Goal: Information Seeking & Learning: Learn about a topic

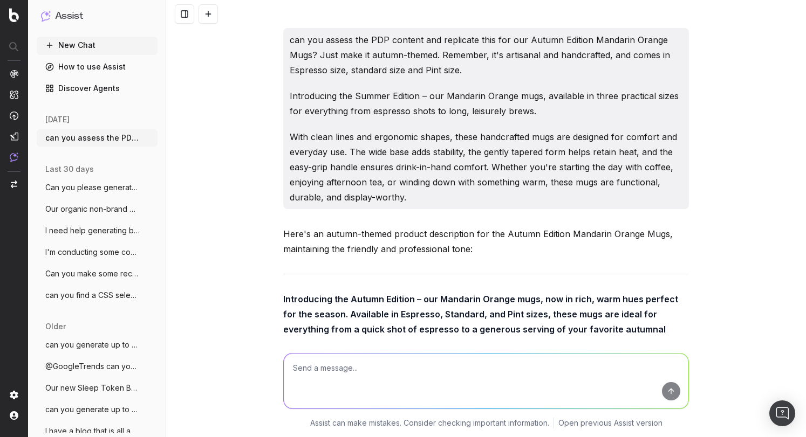
scroll to position [10355, 0]
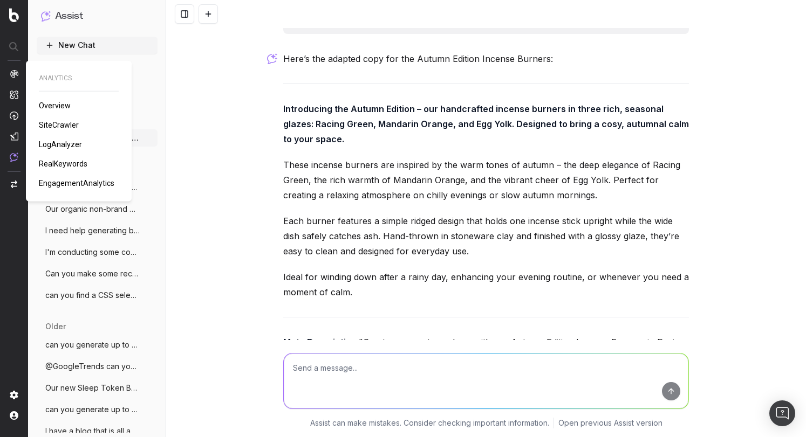
click at [64, 143] on span "LogAnalyzer" at bounding box center [60, 144] width 43 height 9
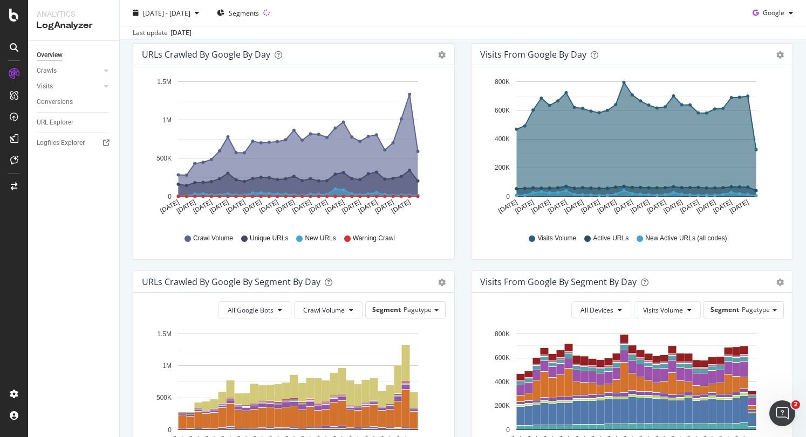
scroll to position [135, 0]
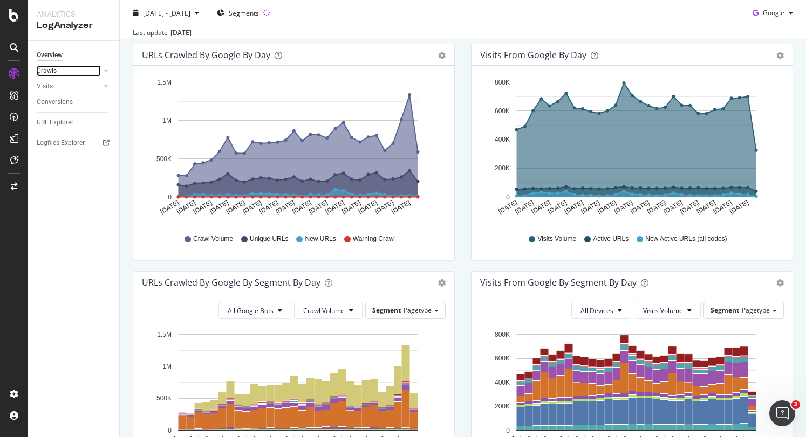
click at [100, 75] on link "Crawls" at bounding box center [69, 70] width 64 height 11
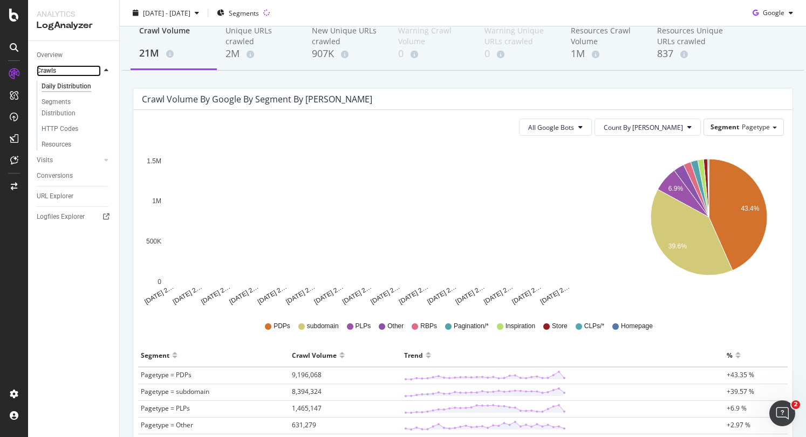
scroll to position [12, 0]
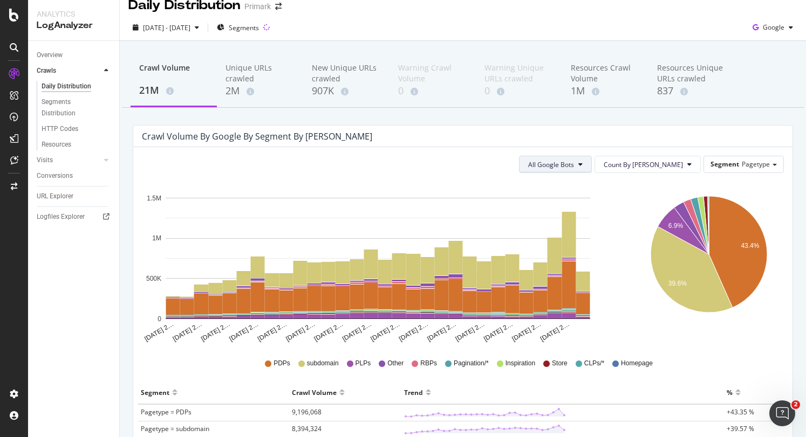
click at [591, 161] on button "All Google Bots" at bounding box center [555, 164] width 73 height 17
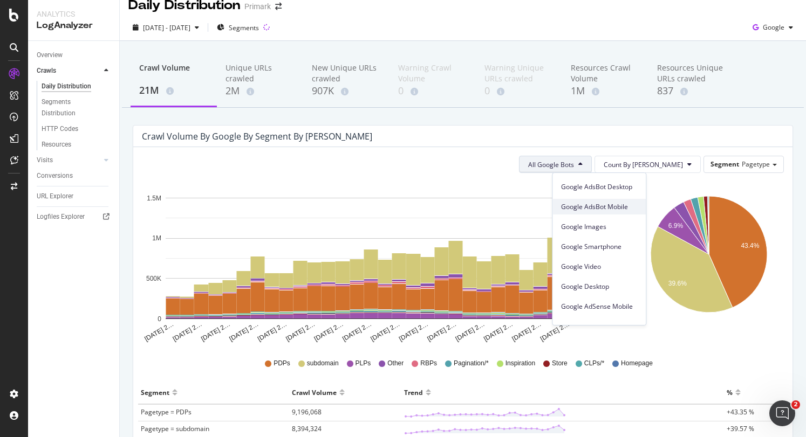
scroll to position [0, 0]
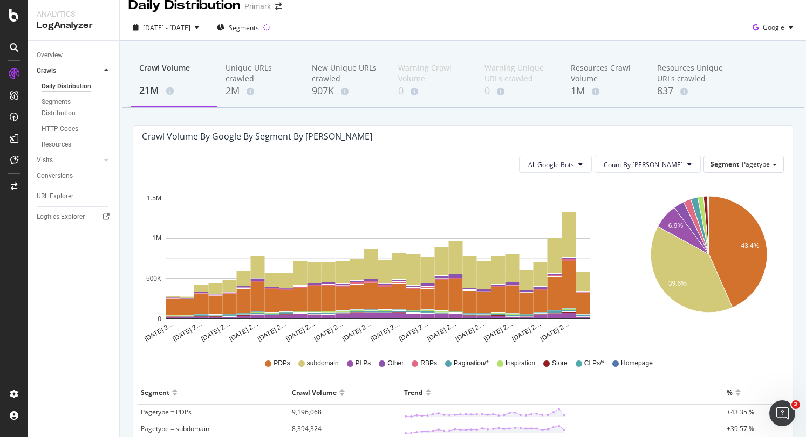
click at [630, 132] on div "Crawl Volume by google by Segment by Day" at bounding box center [454, 136] width 625 height 11
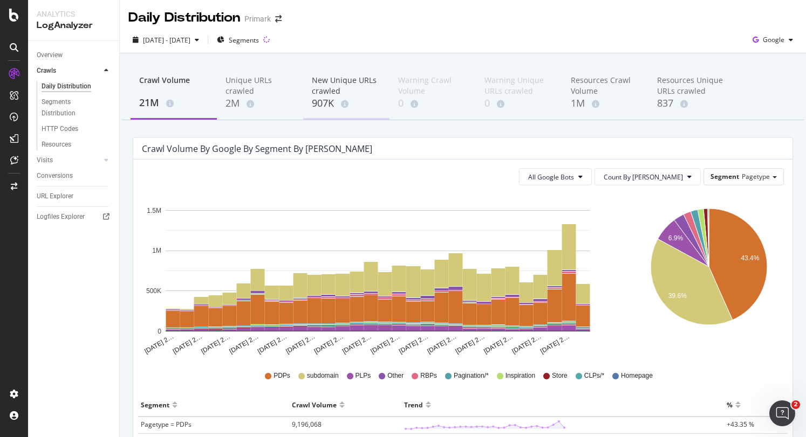
click at [316, 100] on div "907K" at bounding box center [346, 104] width 69 height 14
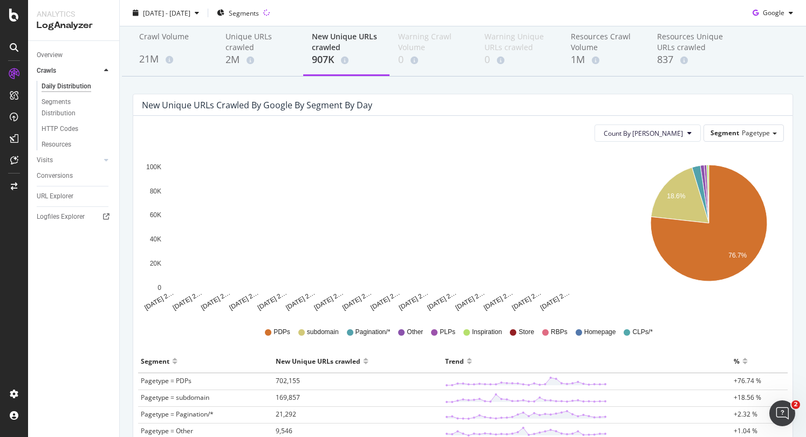
scroll to position [156, 0]
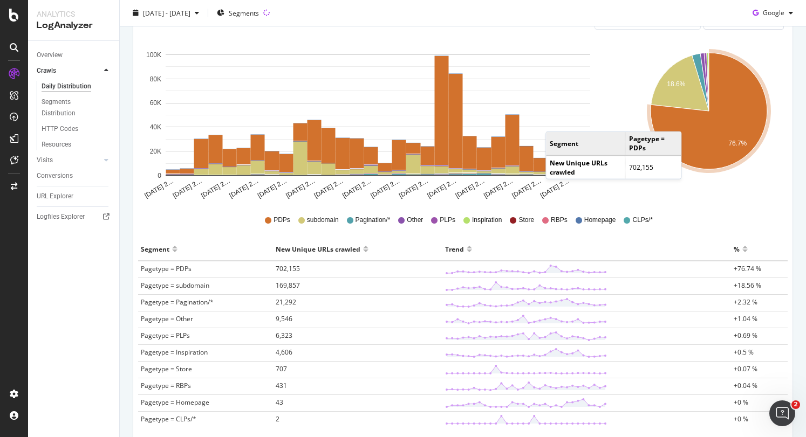
click at [684, 120] on icon "A chart." at bounding box center [708, 111] width 116 height 116
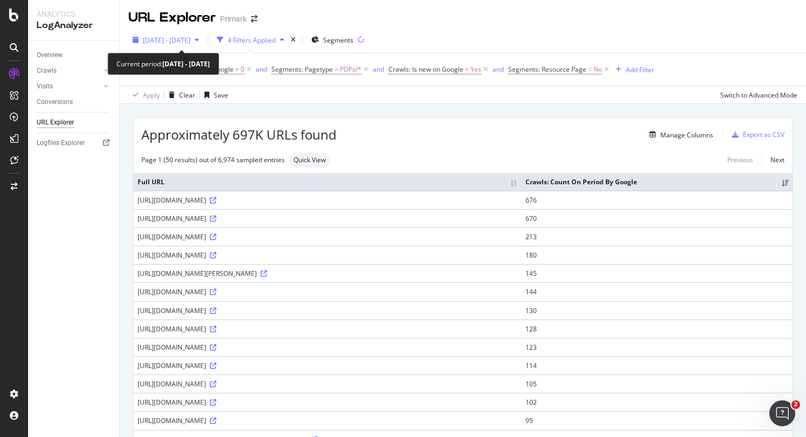
click at [190, 37] on span "2025 Aug. 17th - Sep. 15th" at bounding box center [166, 40] width 47 height 9
click at [421, 99] on div "Apply Clear Save Switch to Advanced Mode" at bounding box center [463, 95] width 686 height 18
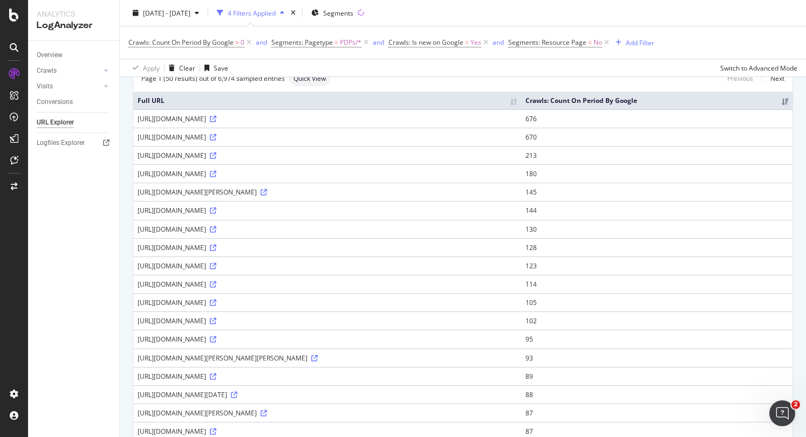
scroll to position [89, 0]
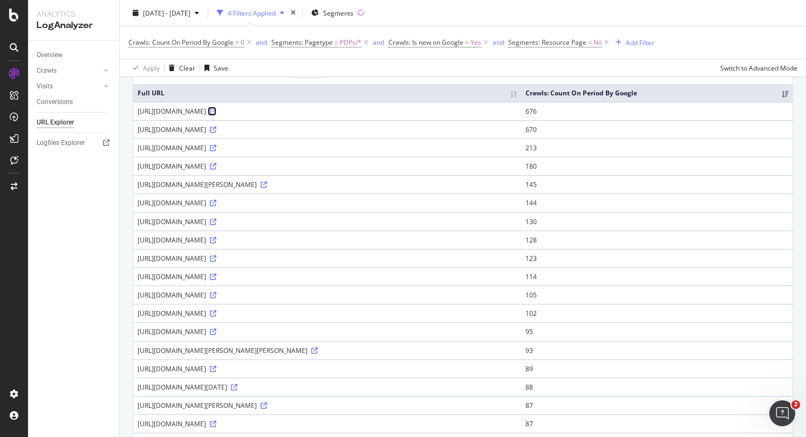
click at [216, 115] on icon at bounding box center [213, 111] width 6 height 6
click at [216, 133] on icon at bounding box center [213, 130] width 6 height 6
click at [216, 152] on icon at bounding box center [213, 148] width 6 height 6
click at [106, 82] on div at bounding box center [106, 86] width 11 height 11
click at [68, 142] on div "HTTP Codes" at bounding box center [60, 144] width 37 height 11
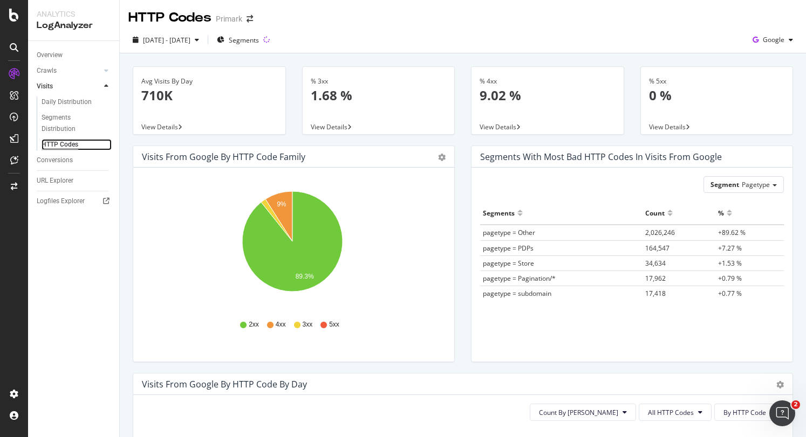
scroll to position [10, 0]
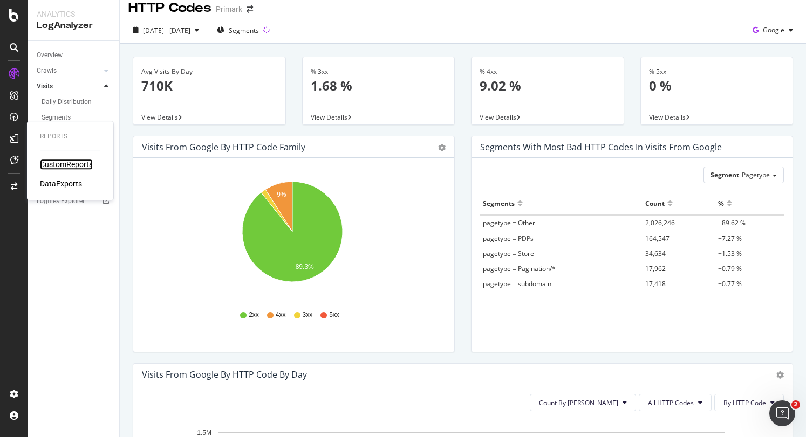
click at [49, 163] on div "CustomReports" at bounding box center [66, 164] width 53 height 11
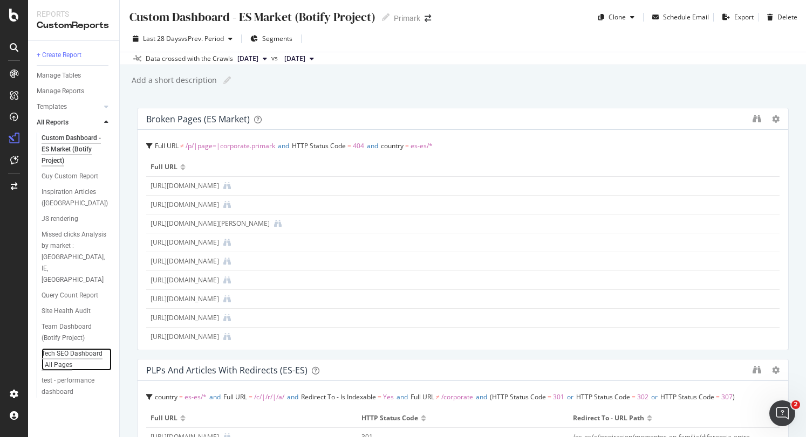
click at [63, 348] on div "Tech SEO Dashboard - All Pages" at bounding box center [73, 359] width 63 height 23
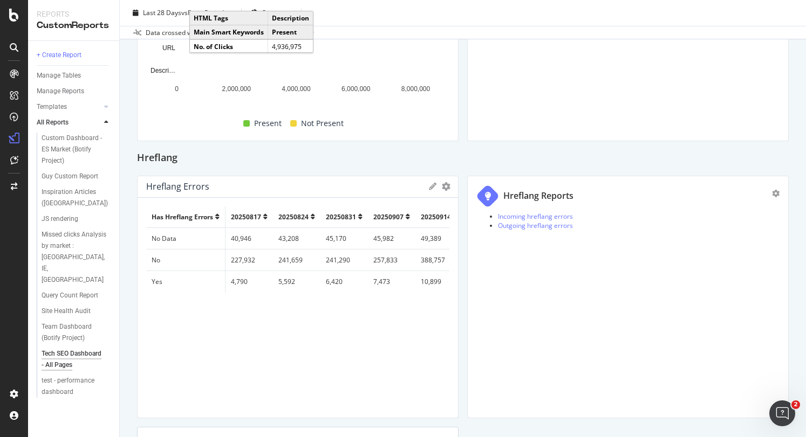
scroll to position [1638, 0]
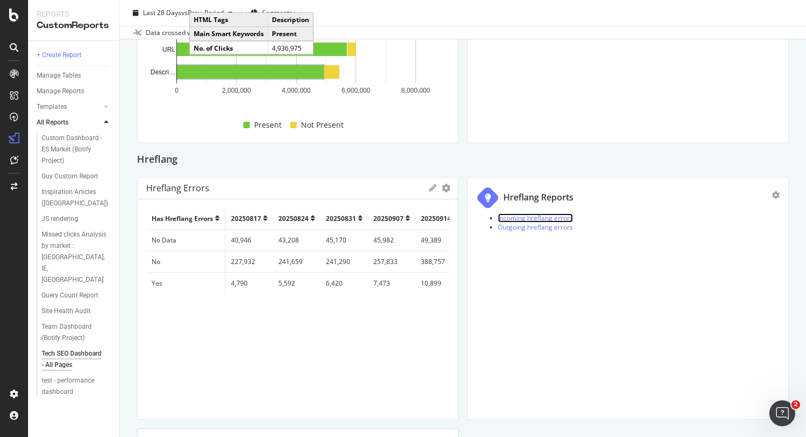
click at [518, 217] on link "Incoming hreflang errors" at bounding box center [535, 218] width 75 height 9
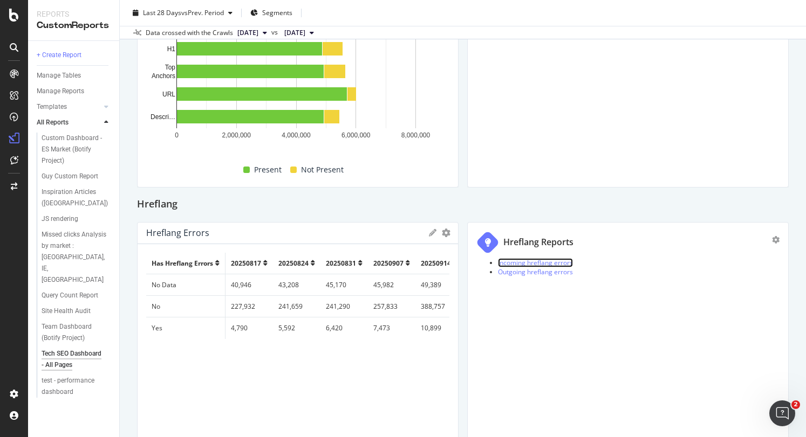
scroll to position [1587, 0]
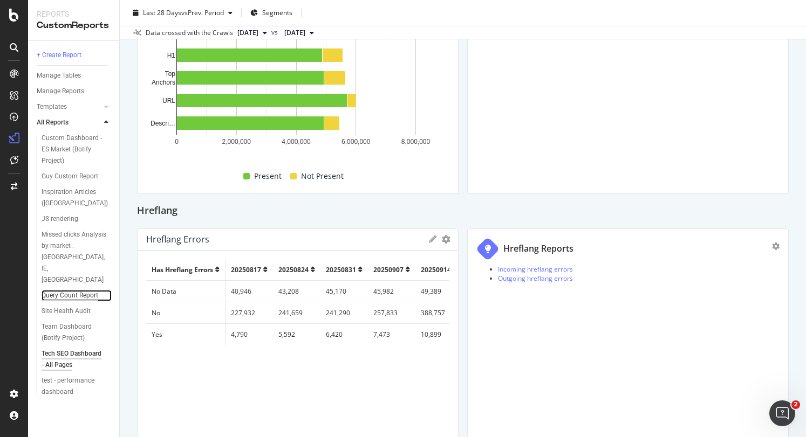
click at [90, 290] on div "Query Count Report" at bounding box center [70, 295] width 57 height 11
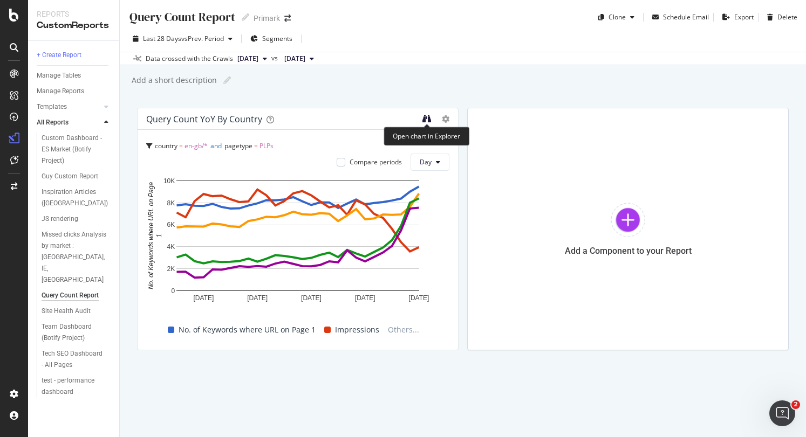
click at [428, 119] on icon "binoculars" at bounding box center [426, 118] width 9 height 9
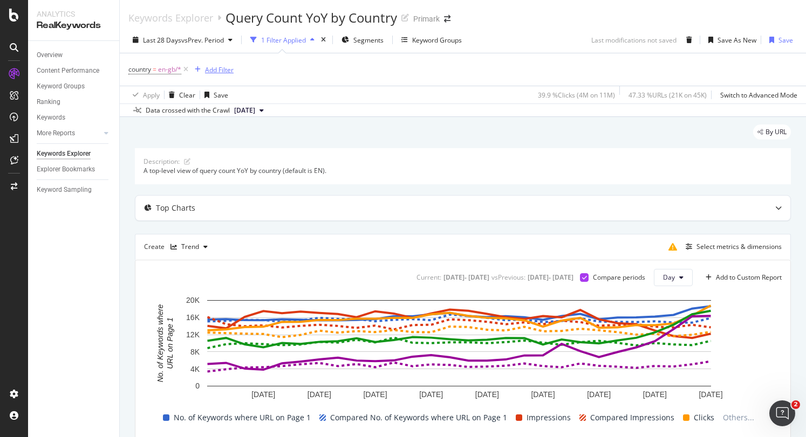
click at [223, 73] on div "Add Filter" at bounding box center [219, 69] width 29 height 9
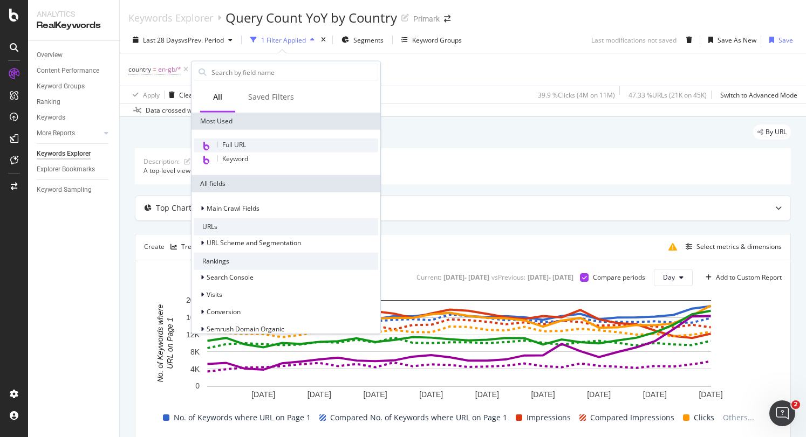
click at [250, 140] on div "Full URL" at bounding box center [286, 146] width 184 height 14
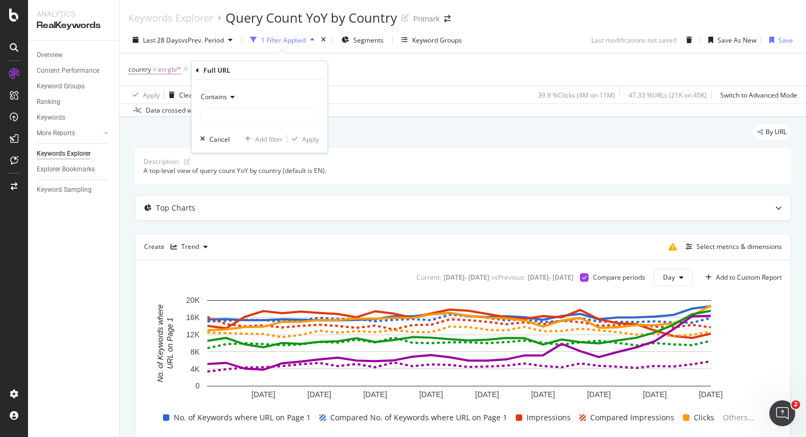
click at [224, 94] on span "Contains" at bounding box center [214, 96] width 26 height 9
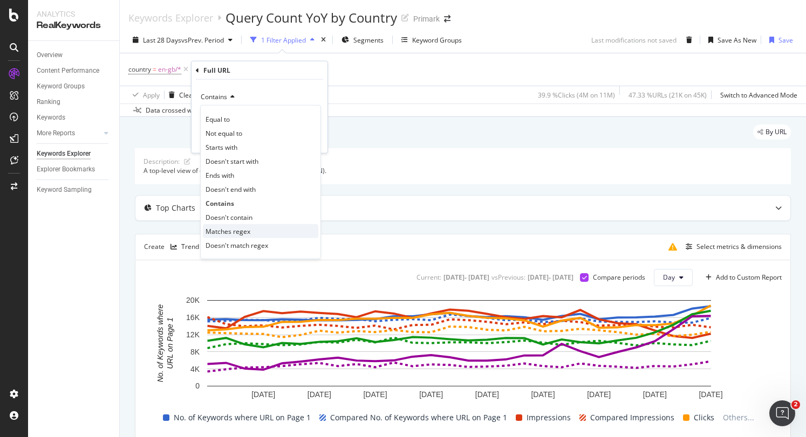
click at [227, 231] on span "Matches regex" at bounding box center [227, 230] width 45 height 9
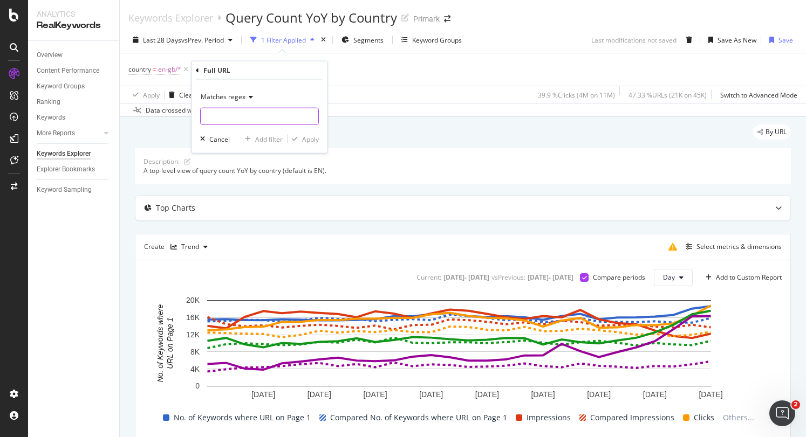
drag, startPoint x: 237, startPoint y: 127, endPoint x: 243, endPoint y: 121, distance: 8.0
click at [243, 121] on div "Matches regex Cancel Add filter Apply" at bounding box center [259, 116] width 136 height 73
click at [243, 121] on input "text" at bounding box center [260, 116] width 118 height 17
type input "/c/men|/r/men"
click at [305, 137] on div "Apply" at bounding box center [310, 138] width 17 height 9
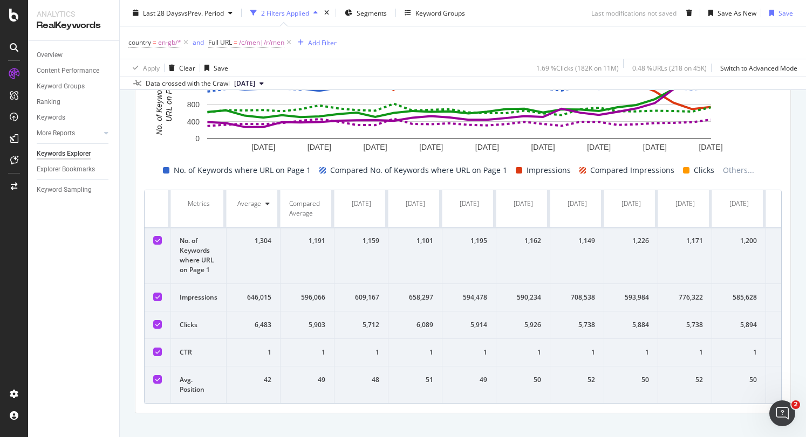
scroll to position [247, 0]
click at [157, 355] on icon at bounding box center [157, 352] width 5 height 5
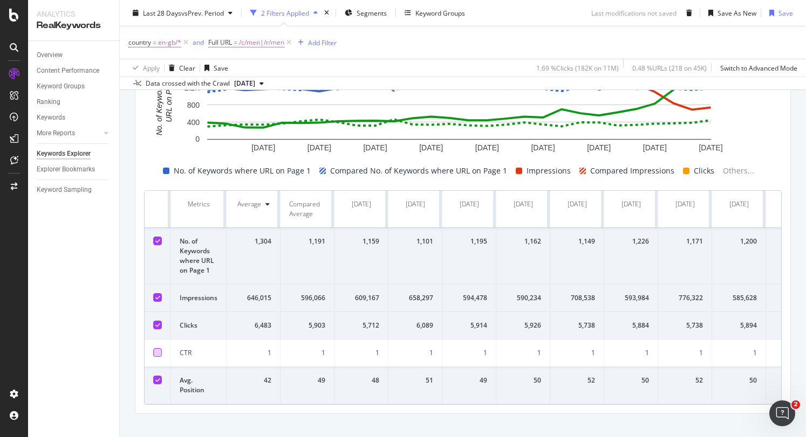
click at [160, 329] on div at bounding box center [157, 325] width 9 height 9
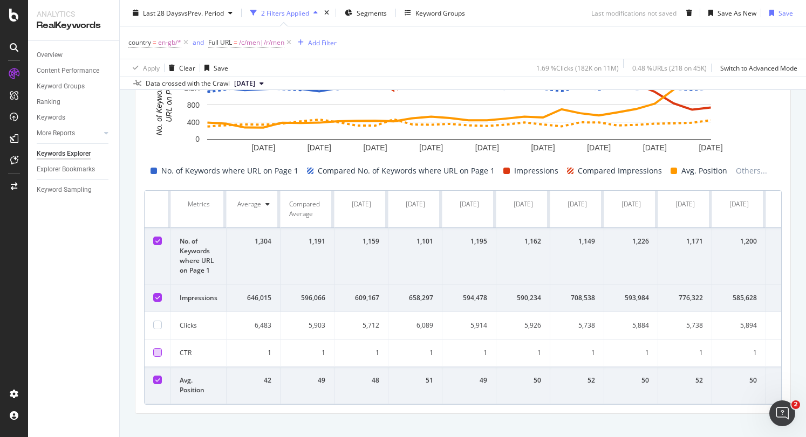
click at [155, 295] on icon at bounding box center [157, 297] width 5 height 5
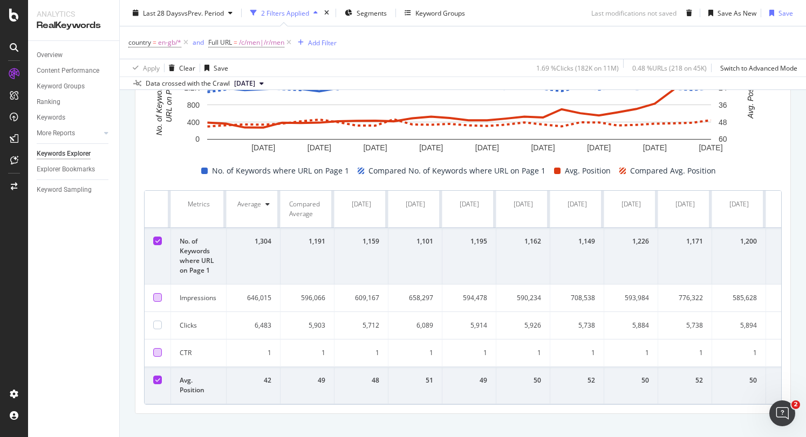
click at [154, 376] on div at bounding box center [157, 380] width 9 height 9
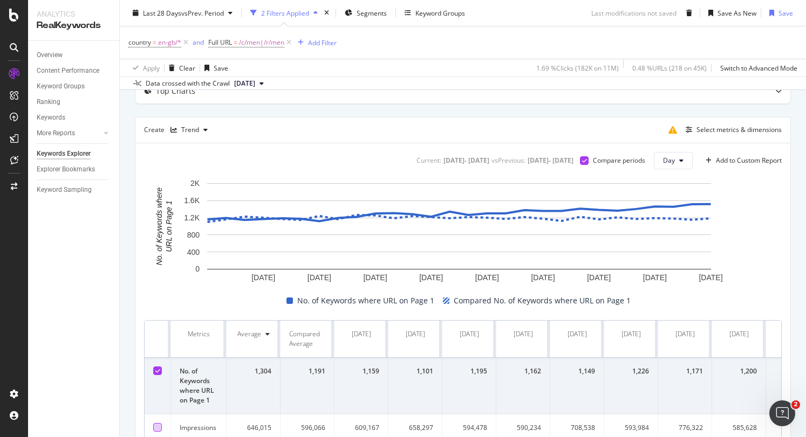
scroll to position [215, 0]
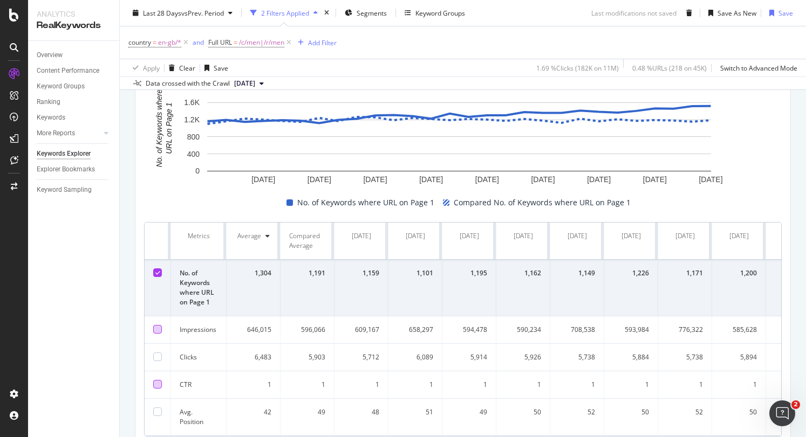
click at [159, 329] on div at bounding box center [157, 329] width 9 height 9
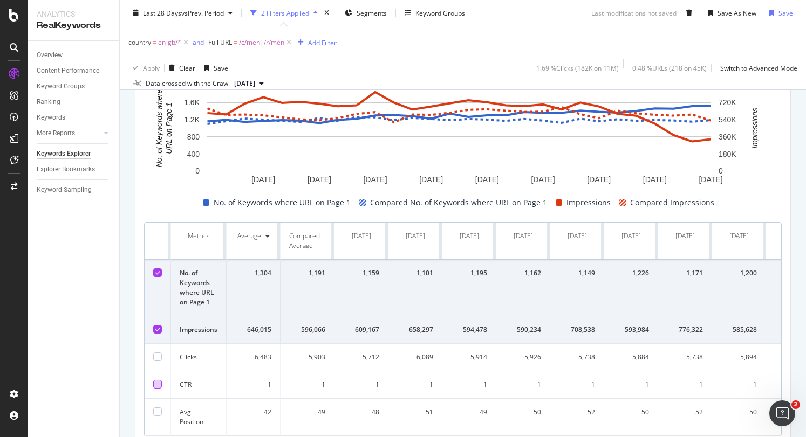
click at [157, 273] on icon at bounding box center [157, 272] width 5 height 5
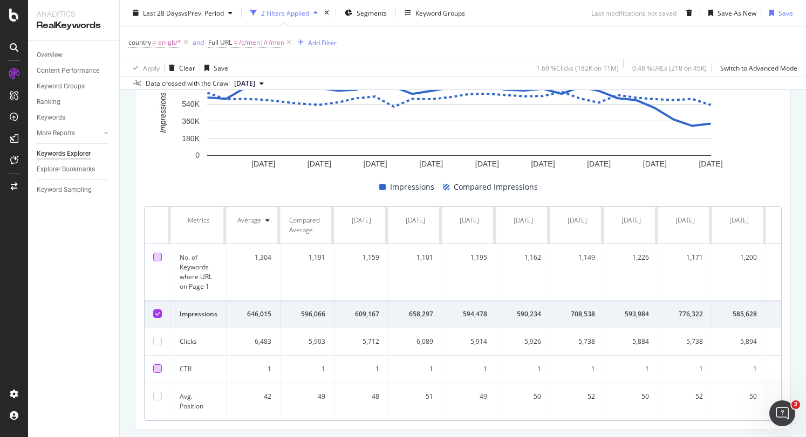
scroll to position [231, 0]
click at [154, 345] on div at bounding box center [157, 340] width 9 height 9
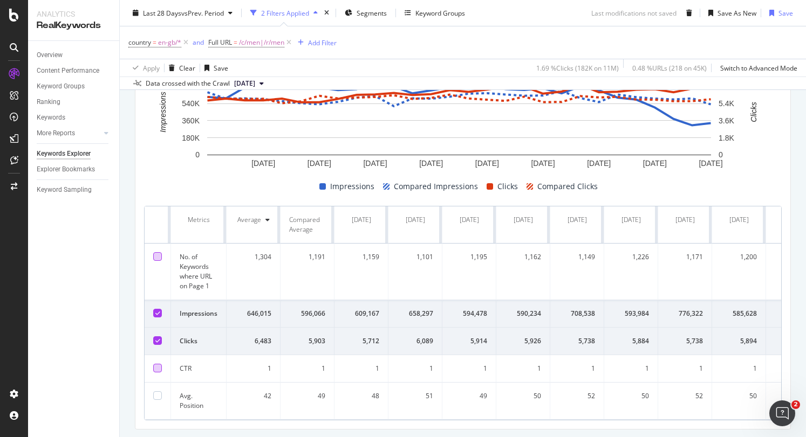
click at [157, 309] on div at bounding box center [157, 313] width 9 height 9
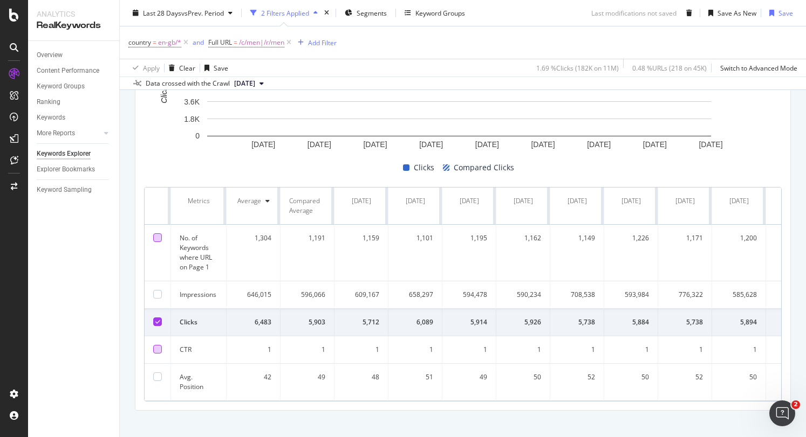
scroll to position [251, 0]
click at [157, 320] on icon at bounding box center [157, 321] width 5 height 5
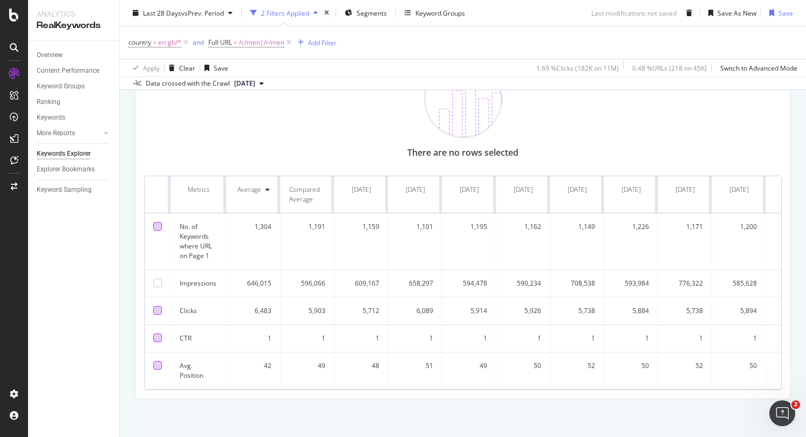
click at [160, 361] on div at bounding box center [157, 365] width 9 height 9
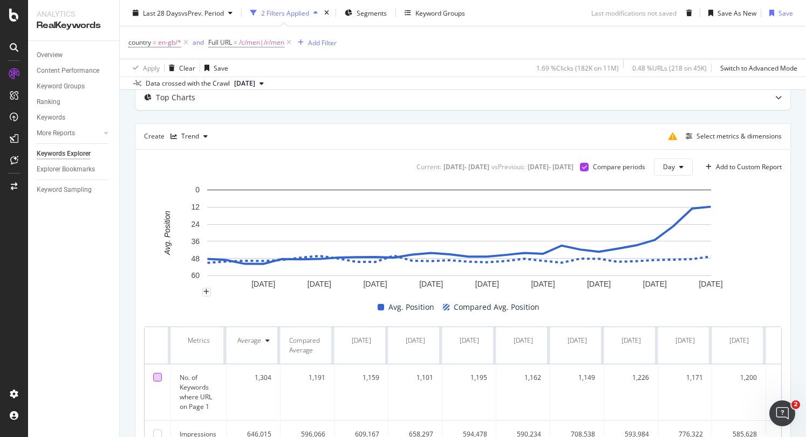
scroll to position [110, 0]
click at [272, 40] on span "/c/men|/r/men" at bounding box center [261, 42] width 45 height 15
click at [239, 88] on input "/c/men|/r/men" at bounding box center [269, 87] width 102 height 17
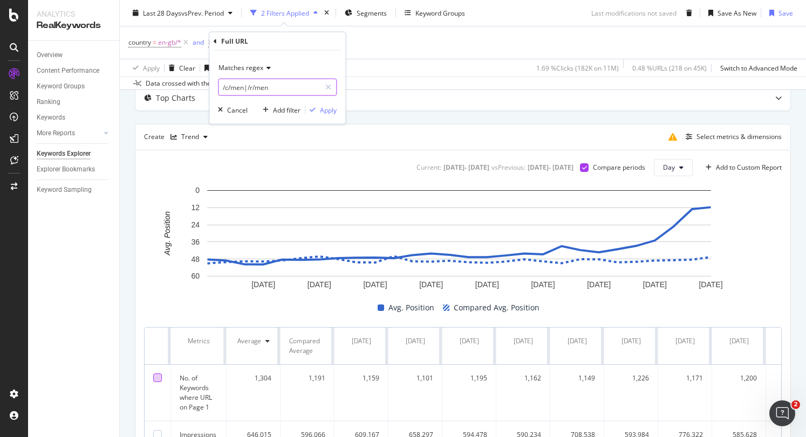
click at [239, 88] on input "/c/men|/r/men" at bounding box center [269, 87] width 102 height 17
click at [260, 86] on input "/c/baby|/r/men" at bounding box center [269, 87] width 102 height 17
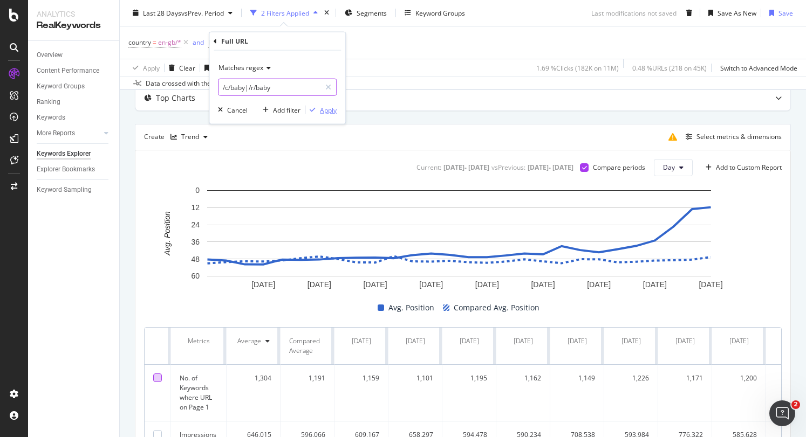
type input "/c/baby|/r/baby"
click at [327, 106] on div "Apply" at bounding box center [328, 109] width 17 height 9
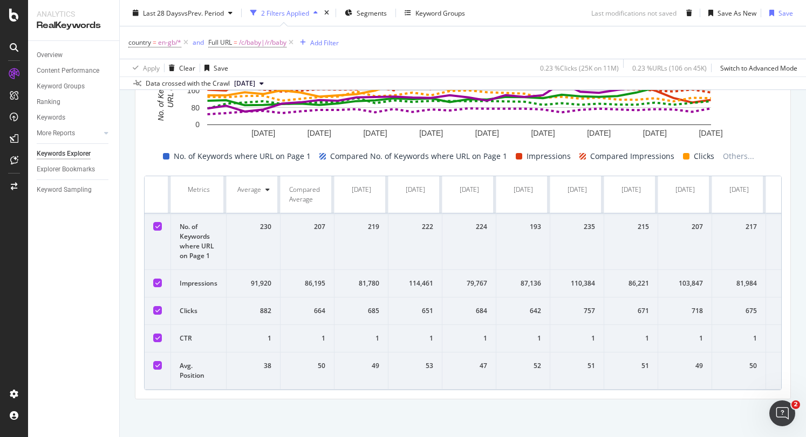
scroll to position [277, 0]
click at [157, 280] on icon at bounding box center [157, 282] width 5 height 5
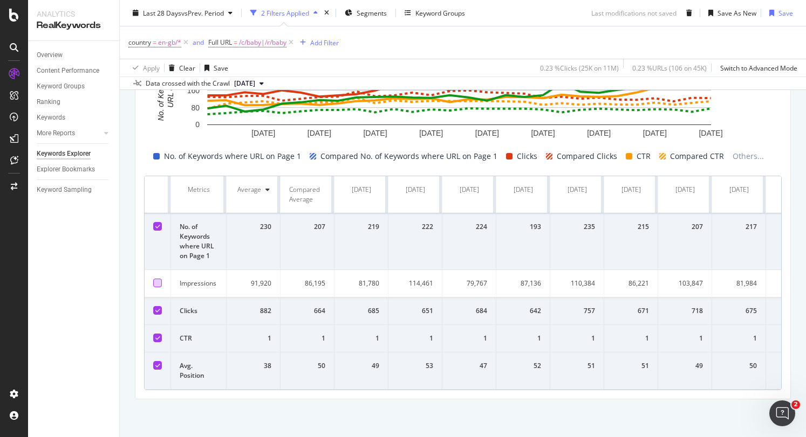
scroll to position [267, 0]
click at [155, 307] on div at bounding box center [157, 310] width 9 height 9
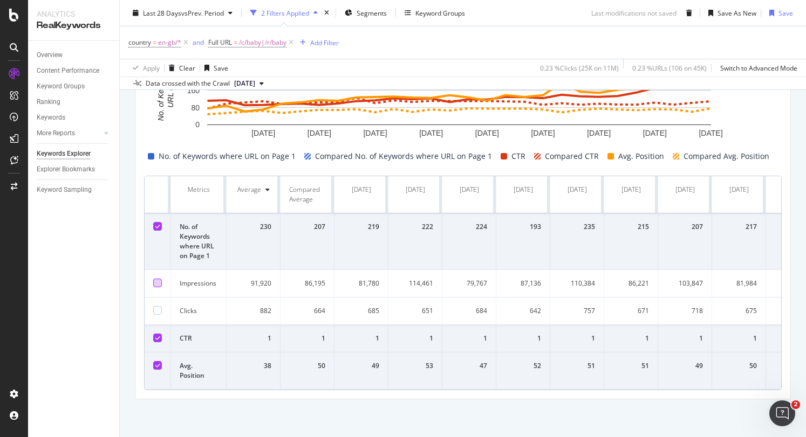
click at [155, 335] on icon at bounding box center [157, 337] width 5 height 5
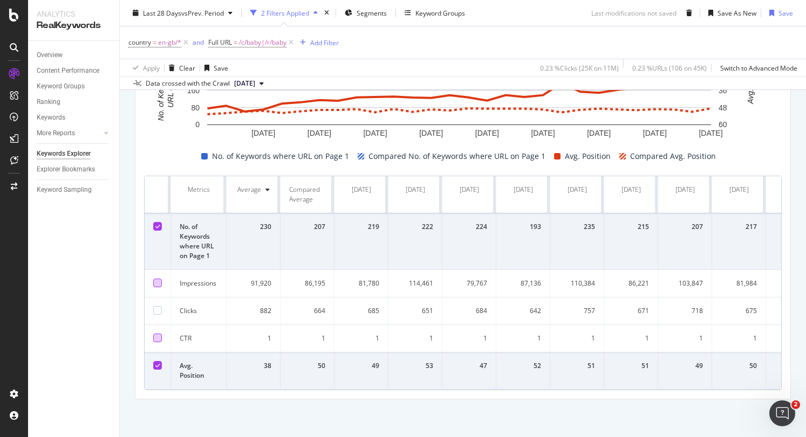
click at [155, 363] on icon at bounding box center [157, 365] width 5 height 5
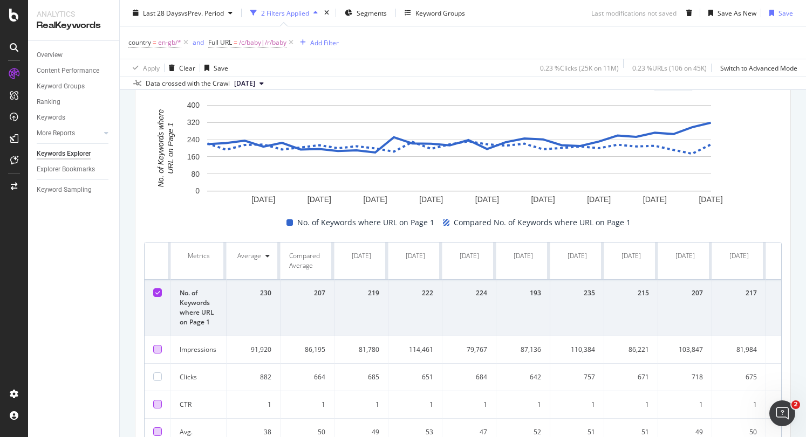
scroll to position [197, 0]
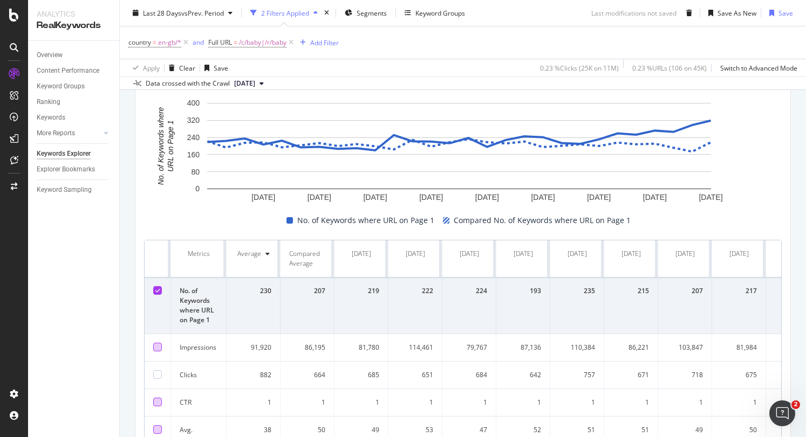
click at [161, 346] on td at bounding box center [158, 347] width 26 height 27
click at [157, 346] on div at bounding box center [157, 347] width 9 height 9
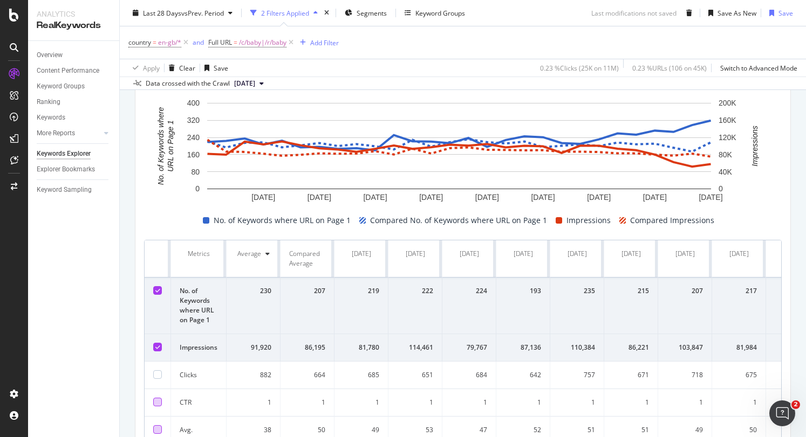
click at [160, 288] on div at bounding box center [157, 290] width 9 height 9
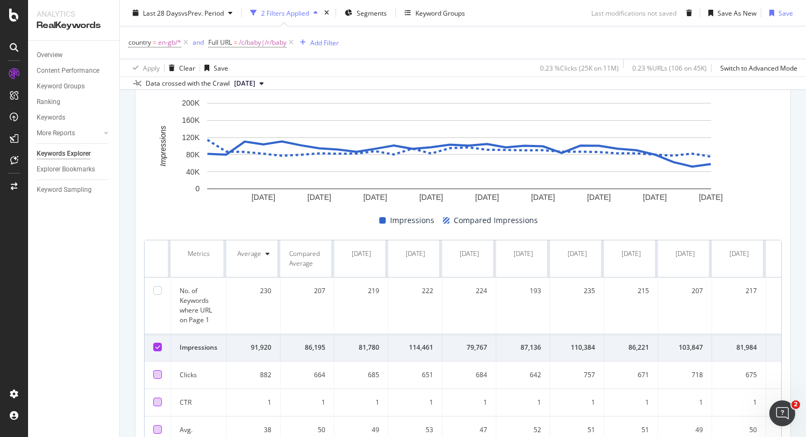
click at [155, 379] on div at bounding box center [157, 374] width 9 height 9
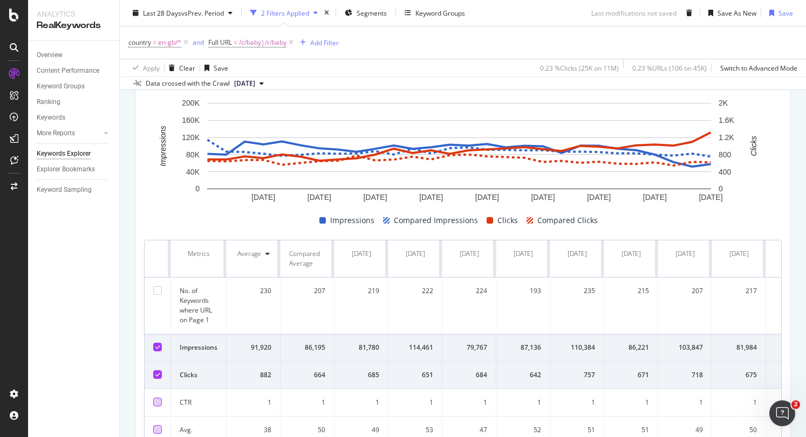
click at [161, 346] on div at bounding box center [157, 347] width 9 height 9
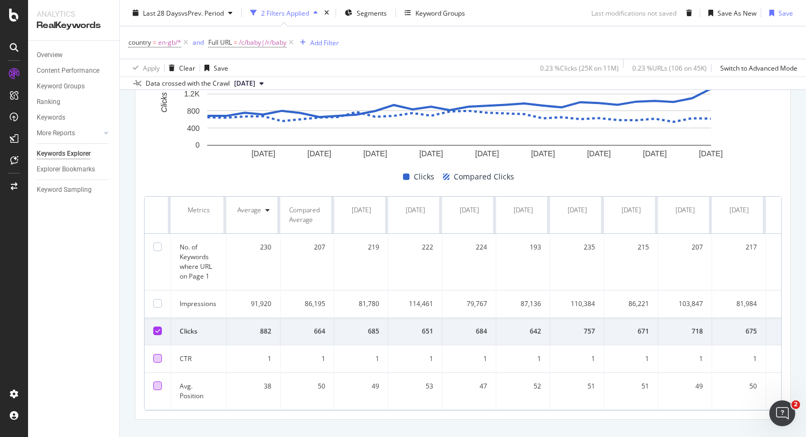
scroll to position [244, 0]
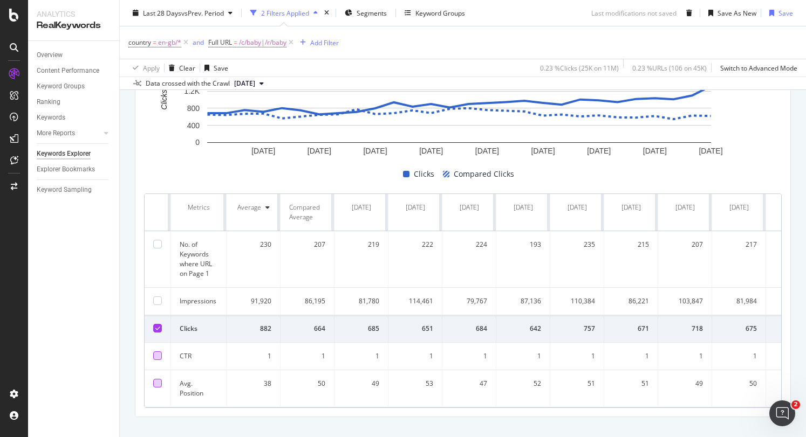
click at [156, 382] on div at bounding box center [157, 383] width 9 height 9
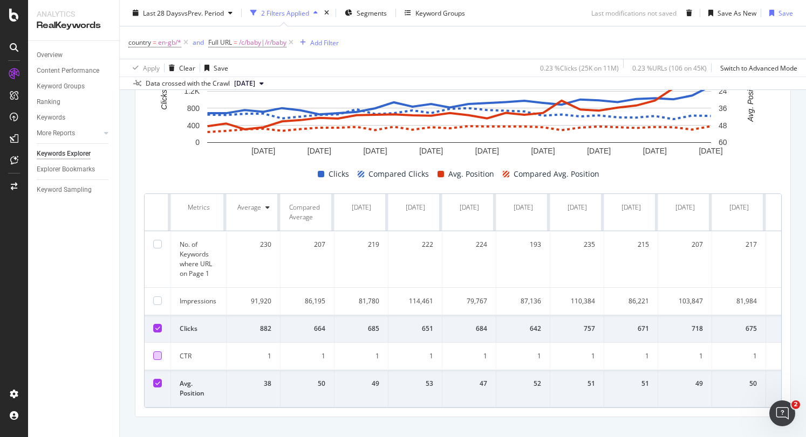
click at [161, 327] on div at bounding box center [157, 328] width 9 height 9
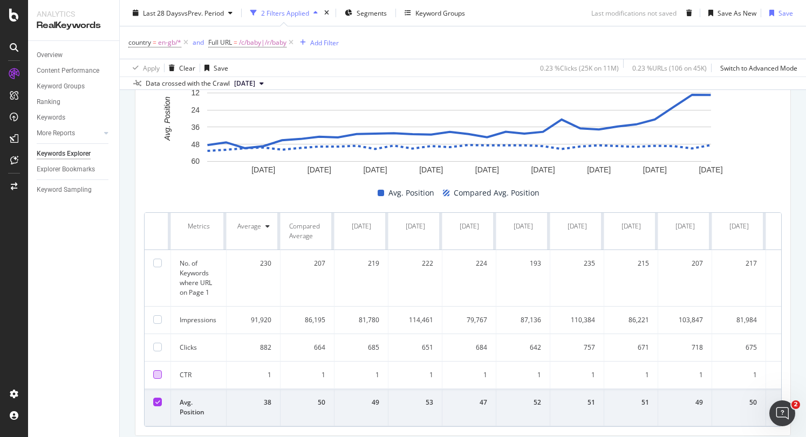
scroll to position [224, 0]
drag, startPoint x: 160, startPoint y: 374, endPoint x: 155, endPoint y: 397, distance: 24.2
click at [155, 400] on icon at bounding box center [157, 402] width 5 height 5
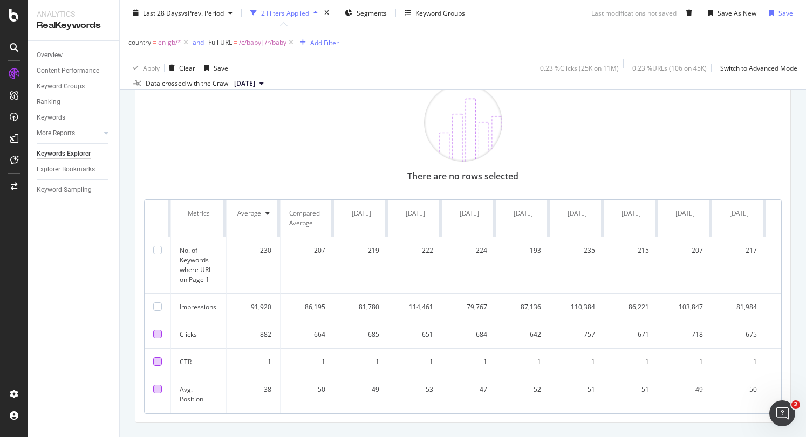
click at [154, 333] on div at bounding box center [157, 334] width 9 height 9
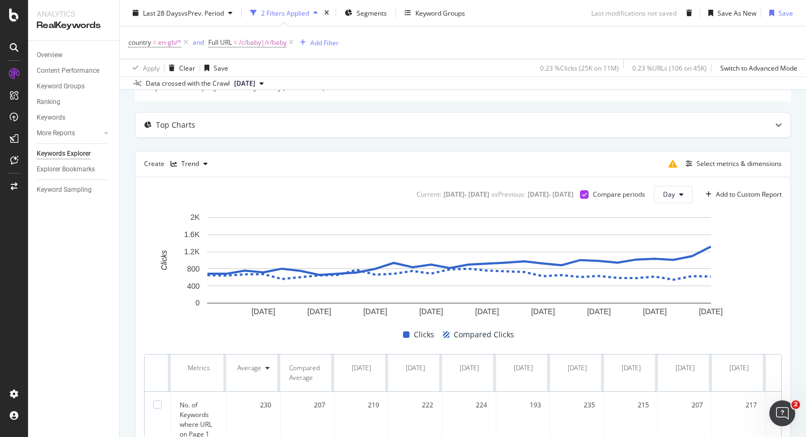
scroll to position [0, 0]
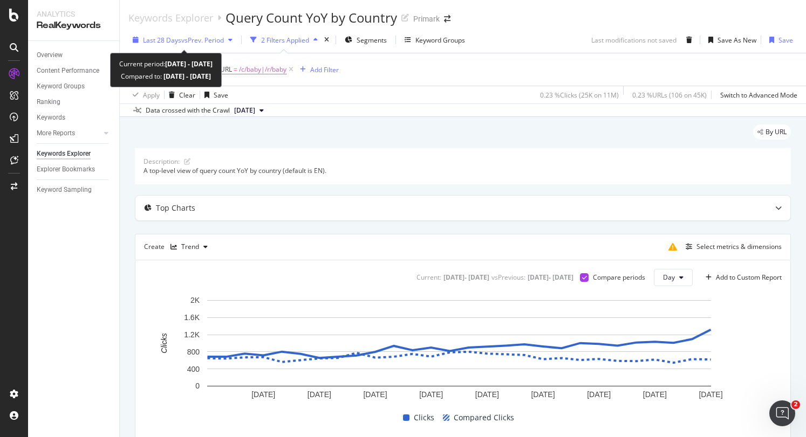
click at [180, 45] on div "Last 28 Days vs Prev. Period" at bounding box center [182, 40] width 108 height 16
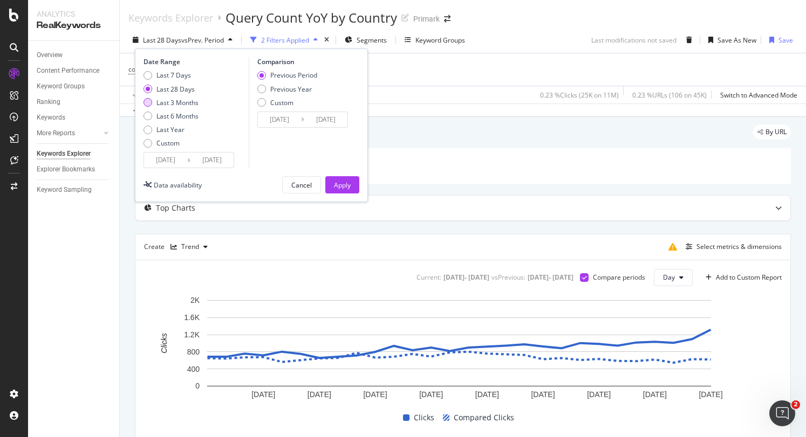
click at [169, 100] on div "Last 3 Months" at bounding box center [177, 102] width 42 height 9
type input "[DATE]"
click at [185, 118] on div "Last 6 Months" at bounding box center [177, 116] width 42 height 9
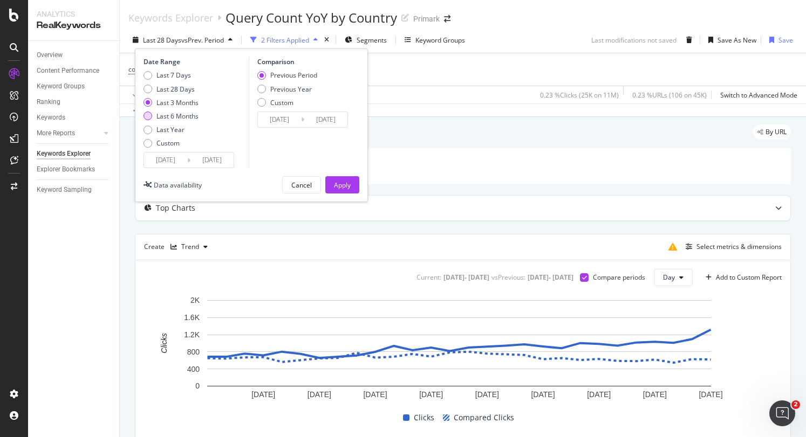
type input "[DATE]"
click at [333, 180] on button "Apply" at bounding box center [342, 184] width 34 height 17
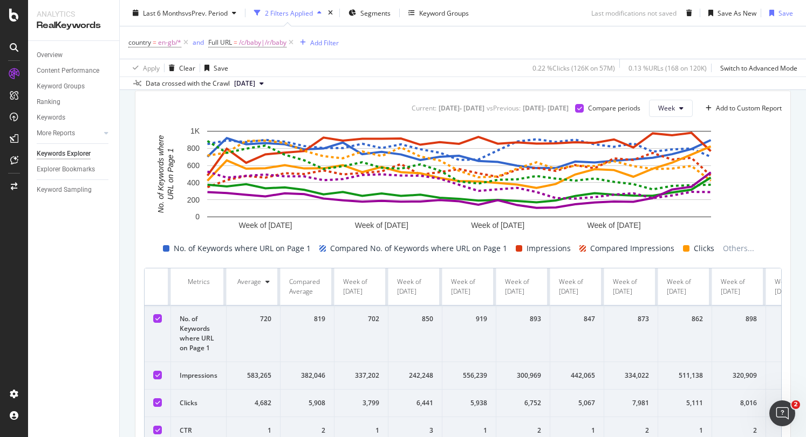
scroll to position [184, 0]
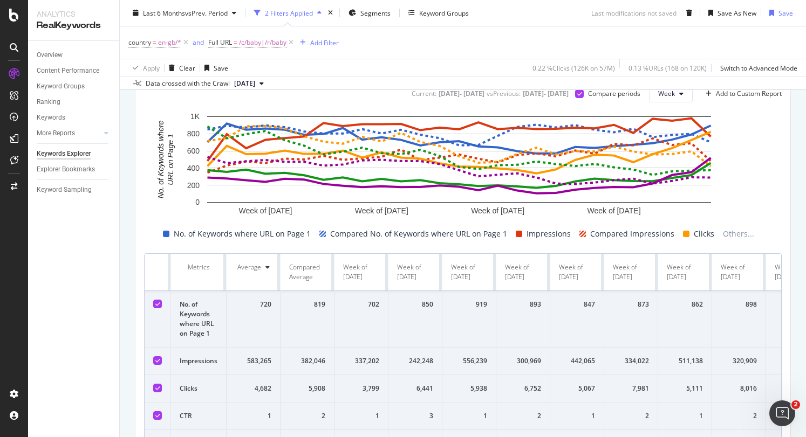
click at [161, 358] on div at bounding box center [157, 360] width 9 height 9
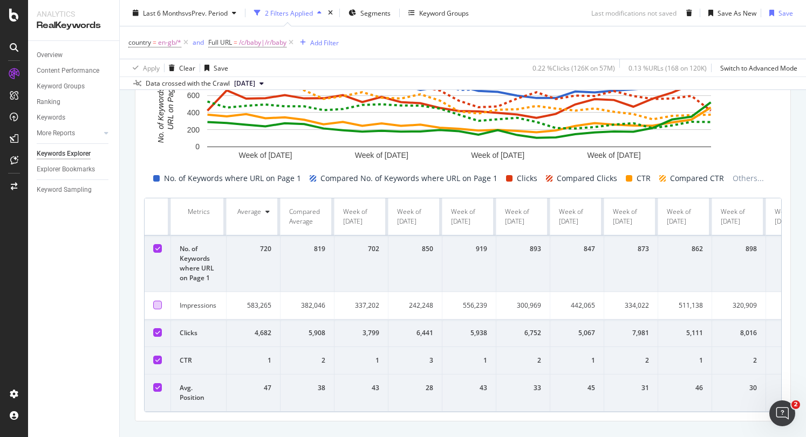
scroll to position [243, 0]
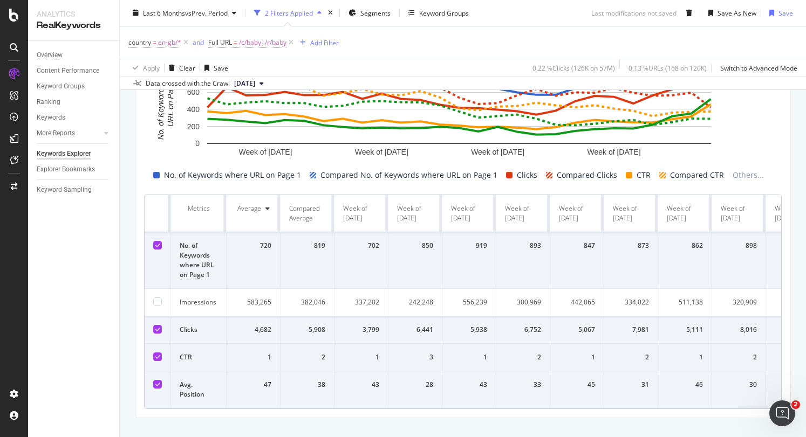
click at [153, 325] on div at bounding box center [157, 329] width 9 height 9
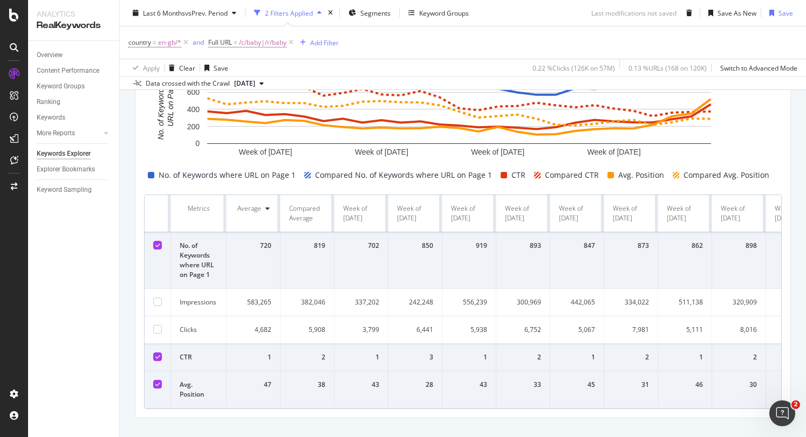
click at [157, 354] on icon at bounding box center [157, 356] width 5 height 5
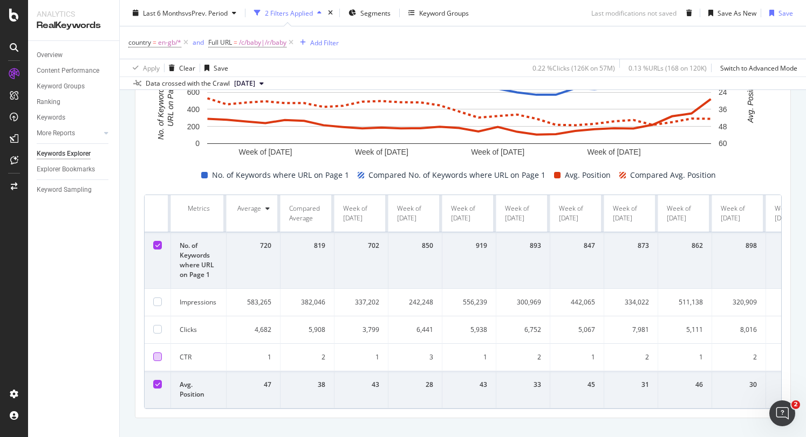
click at [157, 382] on icon at bounding box center [157, 384] width 5 height 5
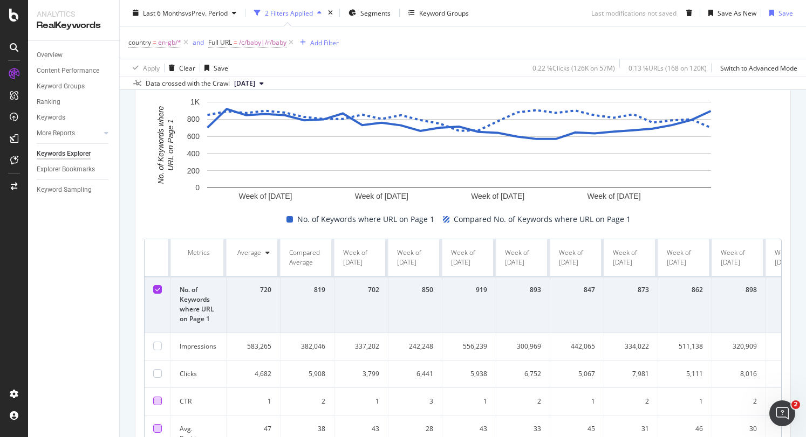
scroll to position [230, 0]
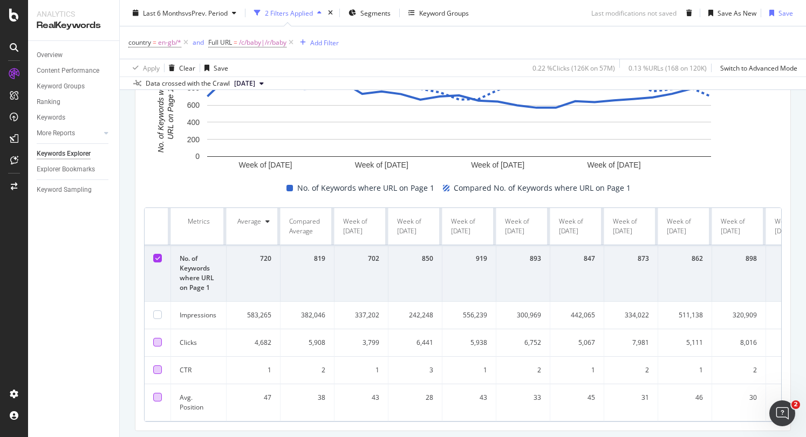
click at [153, 341] on div at bounding box center [157, 342] width 9 height 9
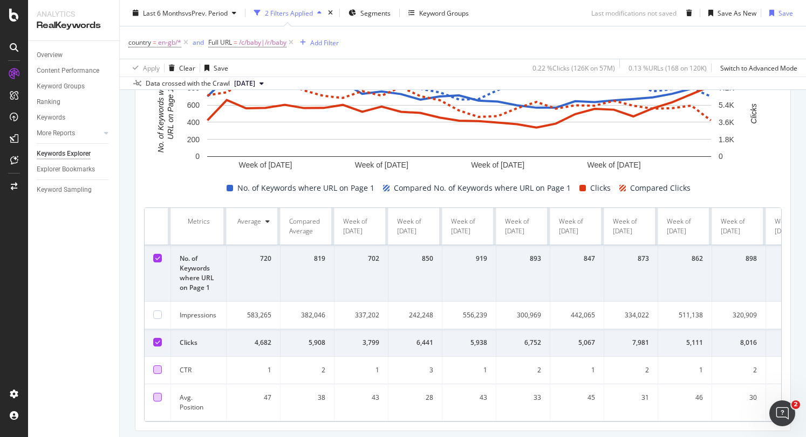
click at [155, 258] on icon at bounding box center [157, 258] width 5 height 5
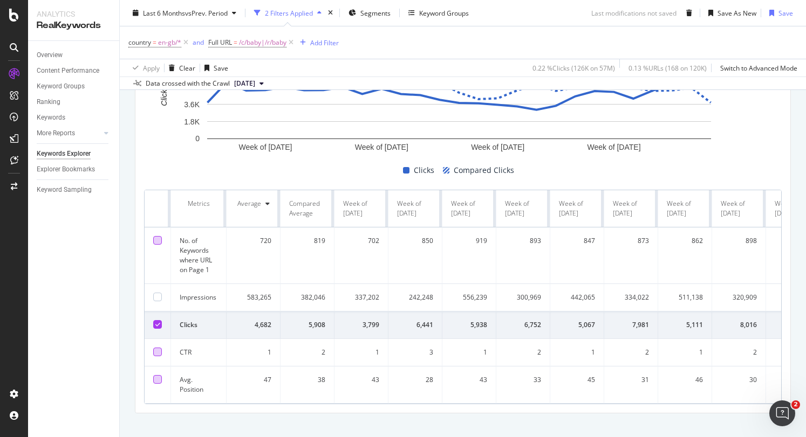
scroll to position [267, 0]
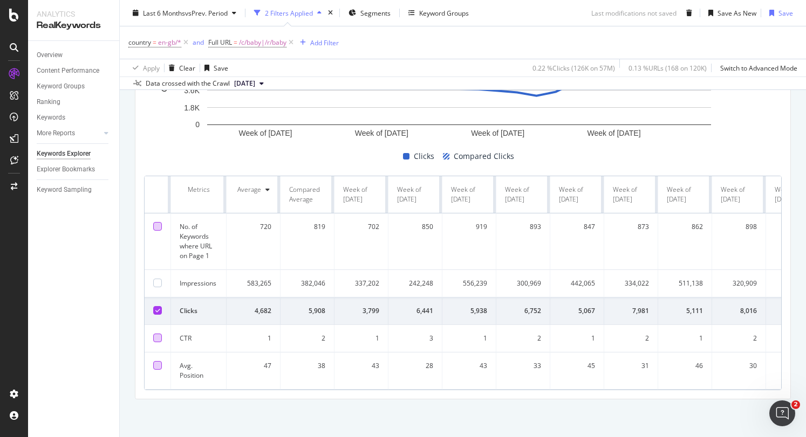
click at [159, 361] on div at bounding box center [157, 365] width 9 height 9
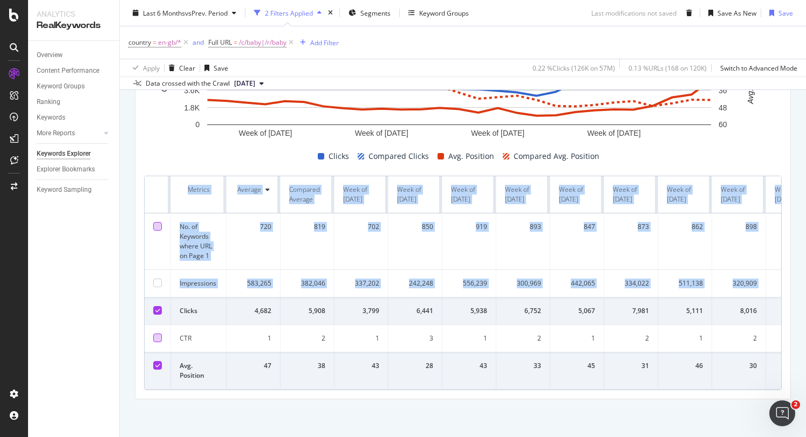
drag, startPoint x: 161, startPoint y: 301, endPoint x: 127, endPoint y: 288, distance: 36.0
click at [127, 288] on div "By URL Description: A top-level view of query count YoY by country (default is …" at bounding box center [463, 145] width 686 height 581
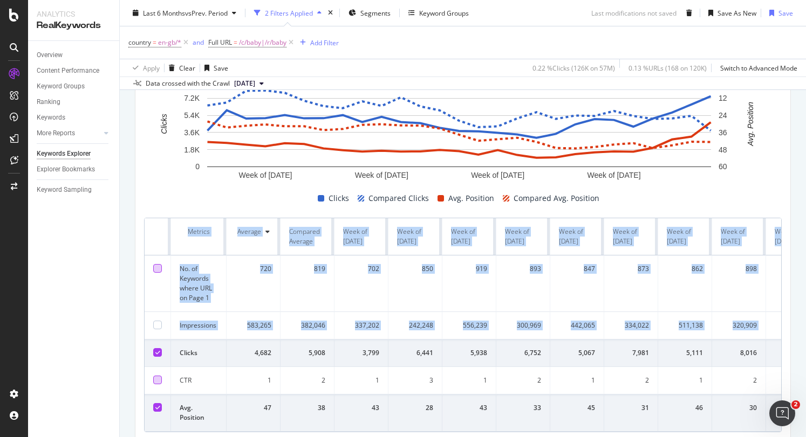
scroll to position [219, 0]
click at [160, 349] on div at bounding box center [157, 353] width 9 height 9
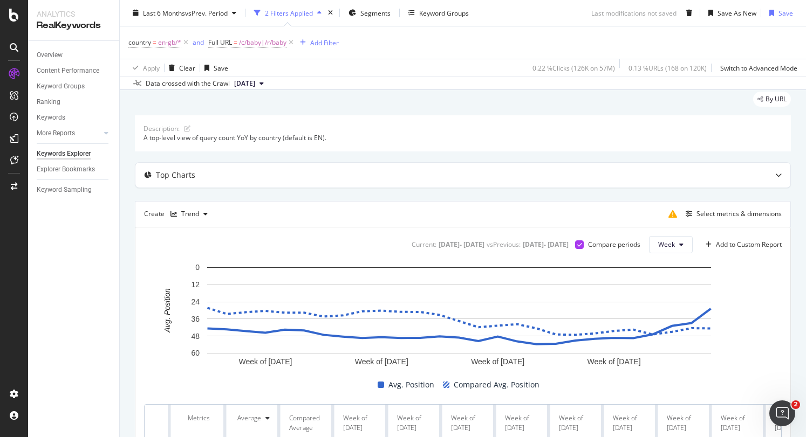
scroll to position [16, 0]
